Goal: Complete application form

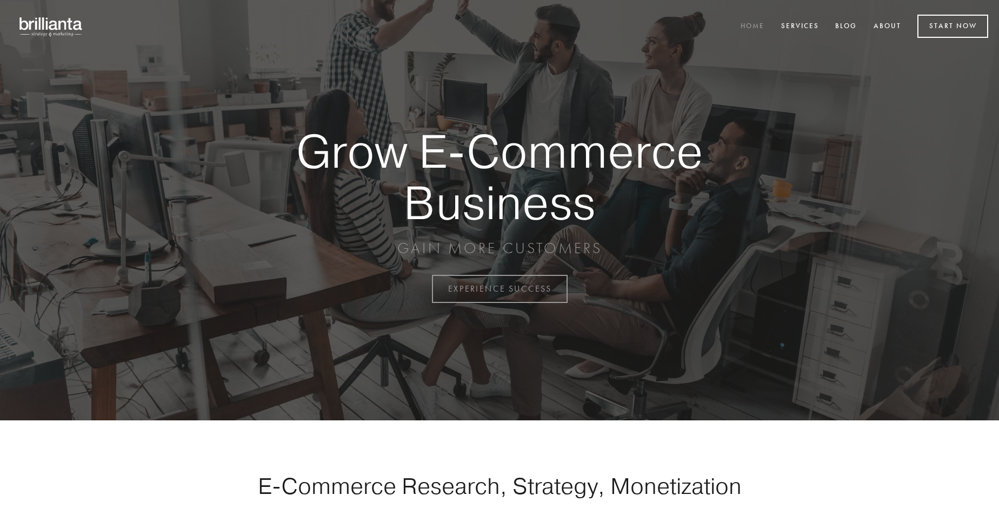
scroll to position [2834, 0]
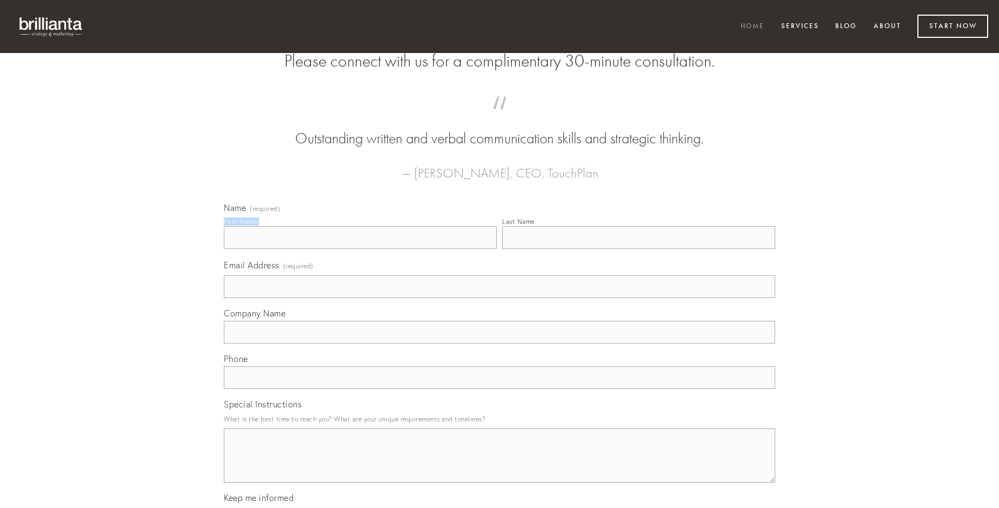
type input "[PERSON_NAME]"
click at [639, 249] on input "Last Name" at bounding box center [638, 237] width 273 height 23
type input "[PERSON_NAME]"
click at [500, 298] on input "Email Address (required)" at bounding box center [500, 286] width 552 height 23
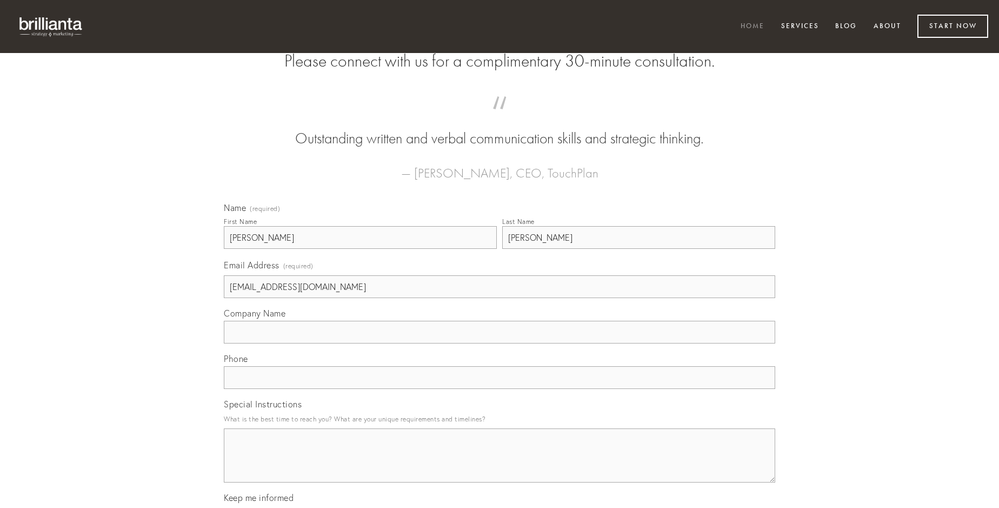
type input "[EMAIL_ADDRESS][DOMAIN_NAME]"
click at [500, 343] on input "Company Name" at bounding box center [500, 332] width 552 height 23
type input "alioqui"
click at [500, 389] on input "text" at bounding box center [500, 377] width 552 height 23
click at [500, 465] on textarea "Special Instructions" at bounding box center [500, 455] width 552 height 54
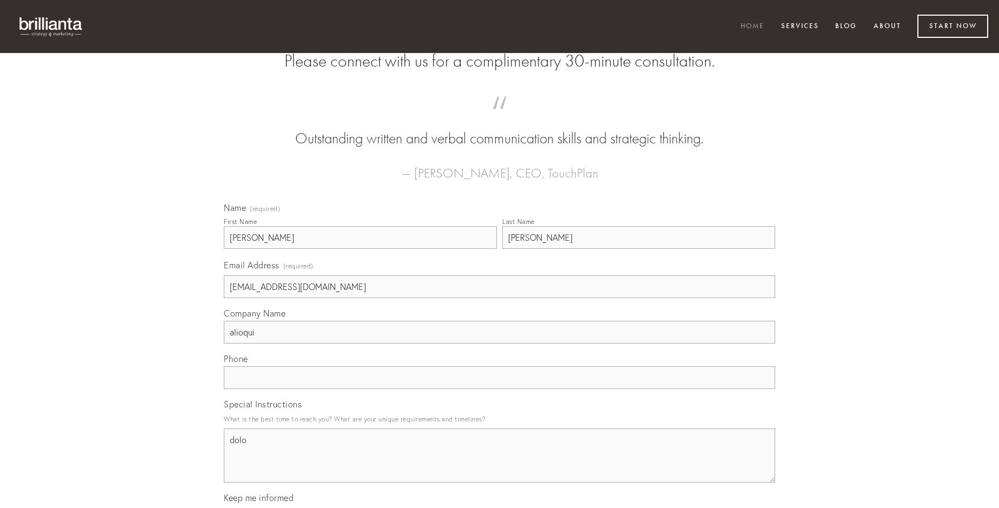
type textarea "dolor"
